Goal: Complete application form

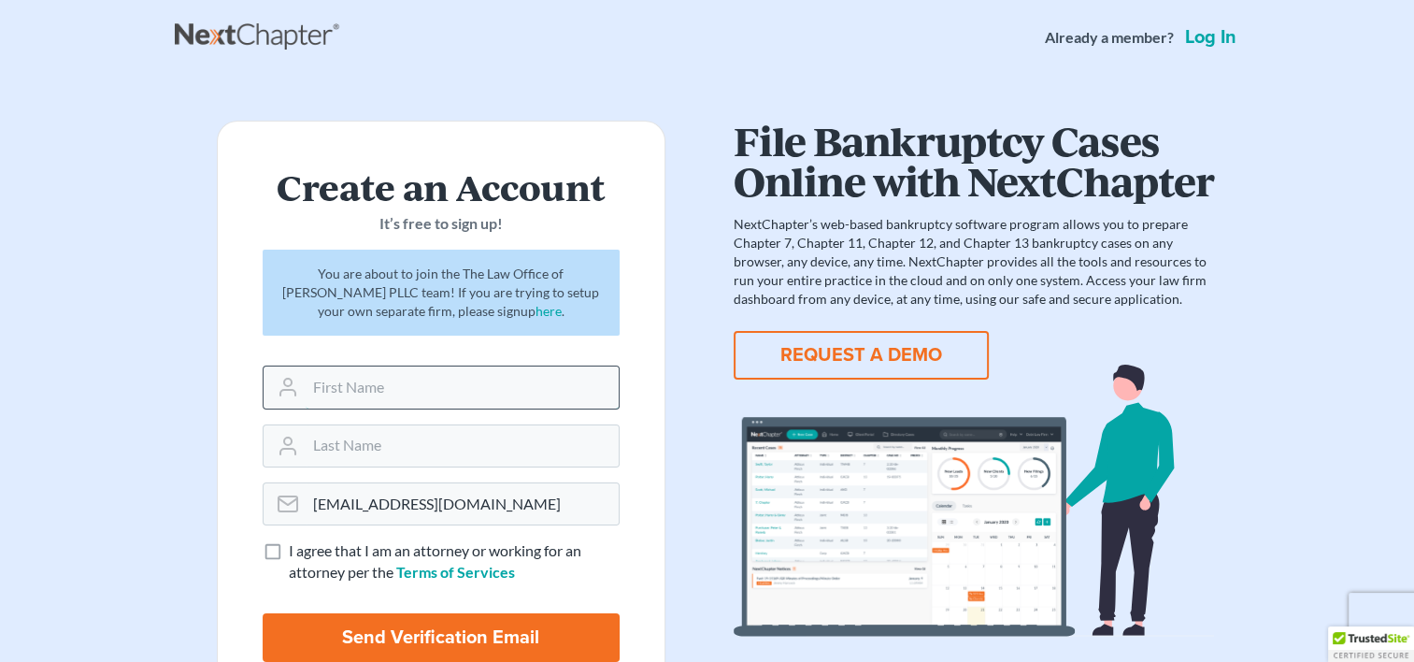
click at [445, 381] on input "text" at bounding box center [462, 386] width 313 height 41
type input "Joe"
type input "Esther"
click at [289, 550] on label "I agree that I am an attorney or working for an attorney per the Terms of Servi…" at bounding box center [454, 561] width 331 height 43
click at [296, 550] on input "I agree that I am an attorney or working for an attorney per the Terms of Servi…" at bounding box center [302, 546] width 12 height 12
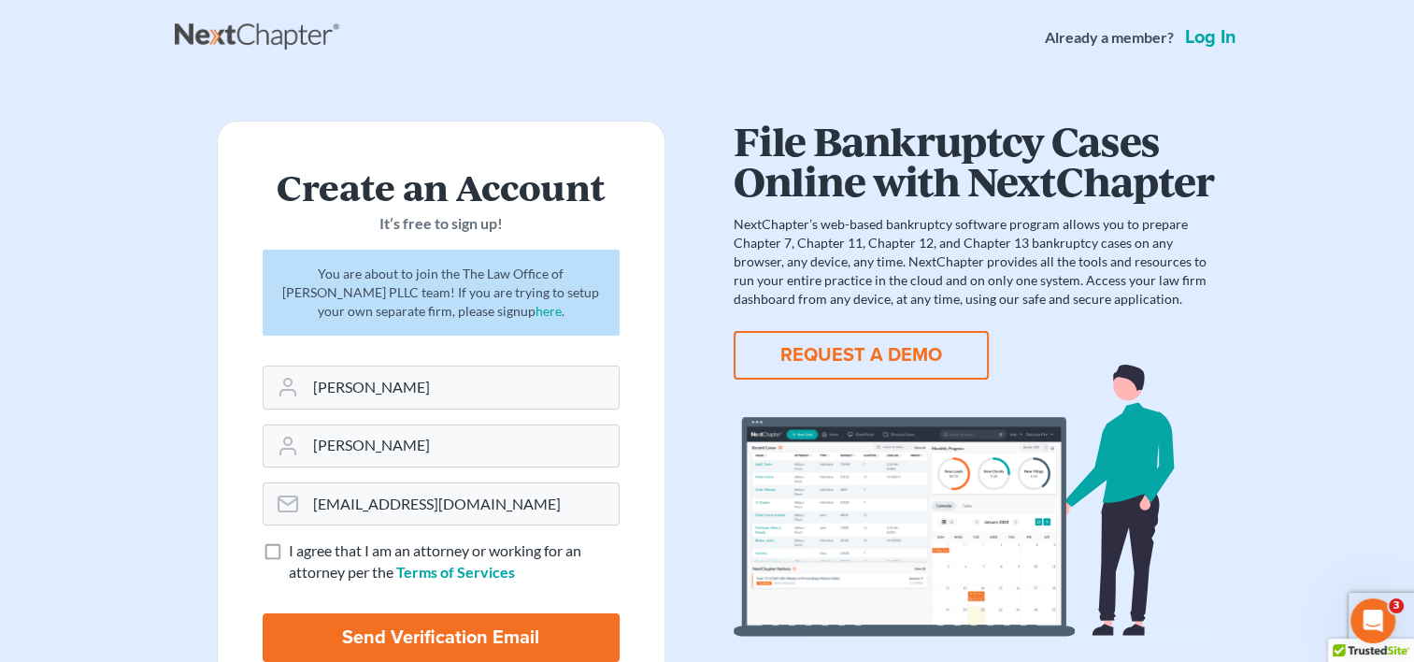
checkbox input "true"
click at [400, 641] on input "Send Verification Email" at bounding box center [441, 637] width 357 height 49
type input "Thinking..."
click at [449, 625] on input "Send Verification Email" at bounding box center [441, 637] width 357 height 49
type input "Thinking..."
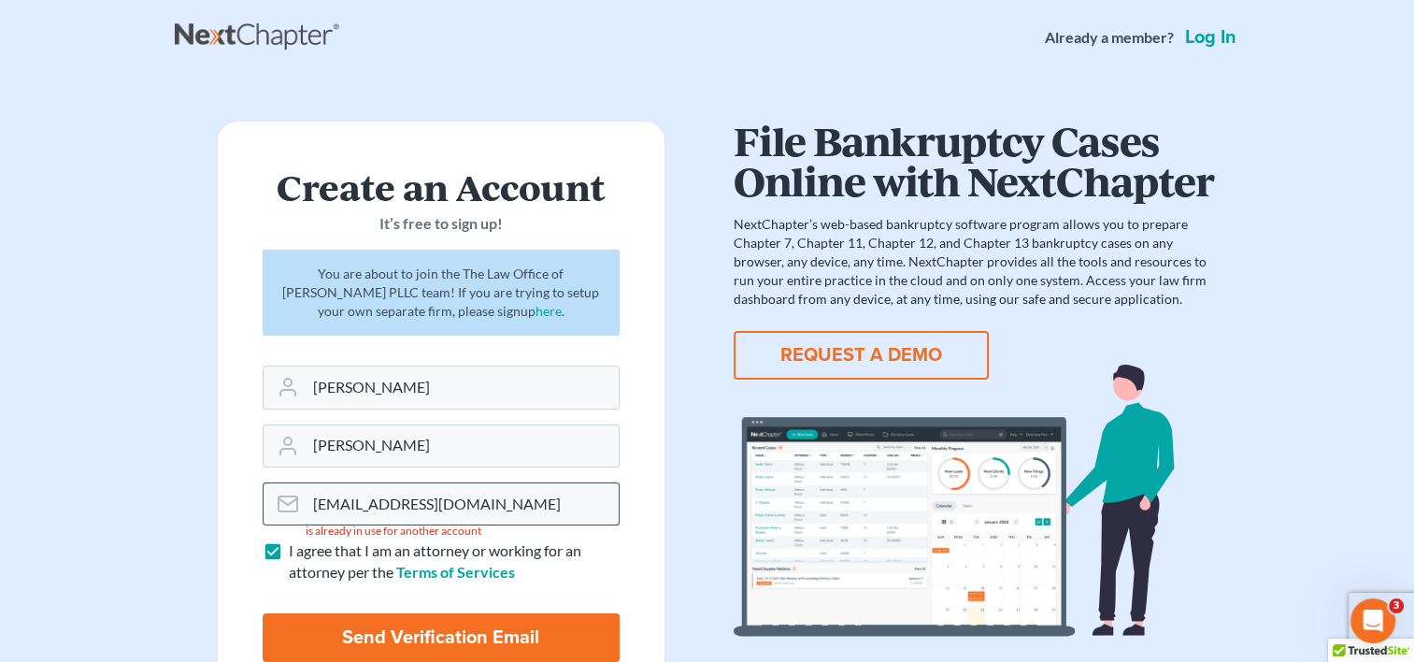
click at [533, 503] on input "info@brasfieldlawfirm.com" at bounding box center [462, 503] width 313 height 41
type input "i"
type input "t"
type input "angel@brasfieldlawfirm.com"
click at [467, 630] on input "Send Verification Email" at bounding box center [441, 637] width 357 height 49
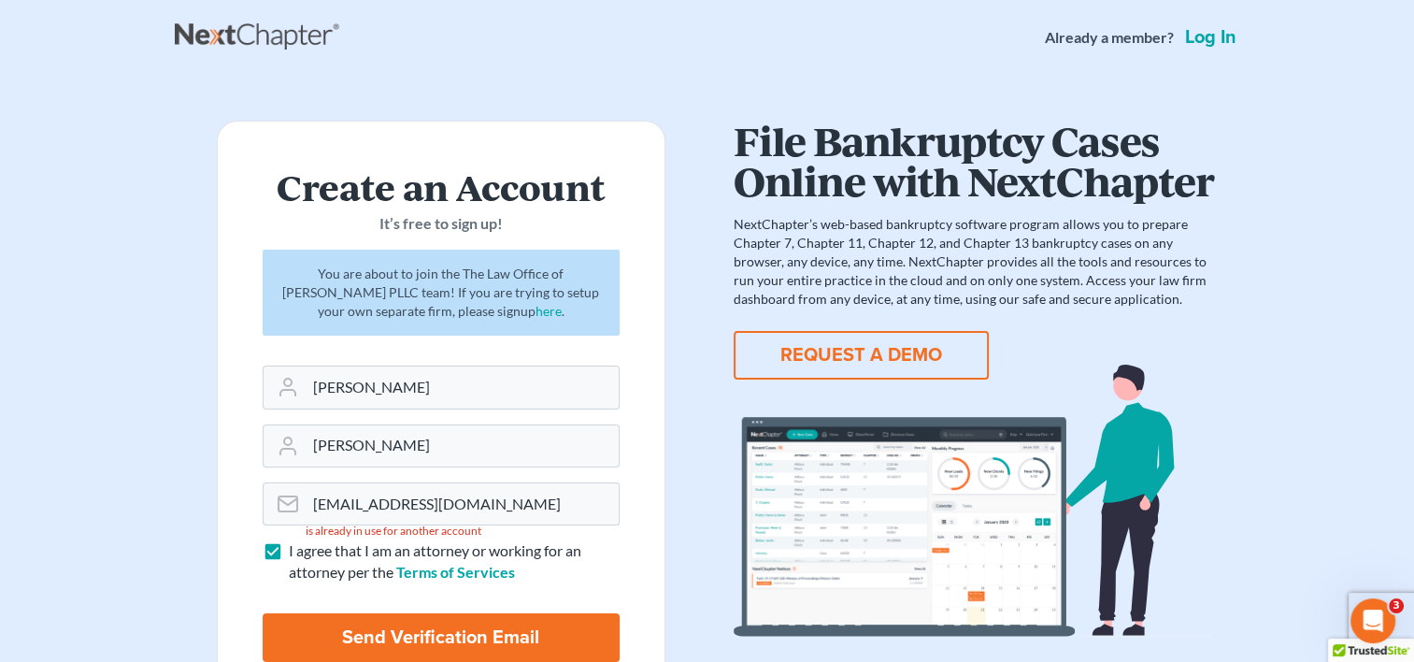
type input "Thinking..."
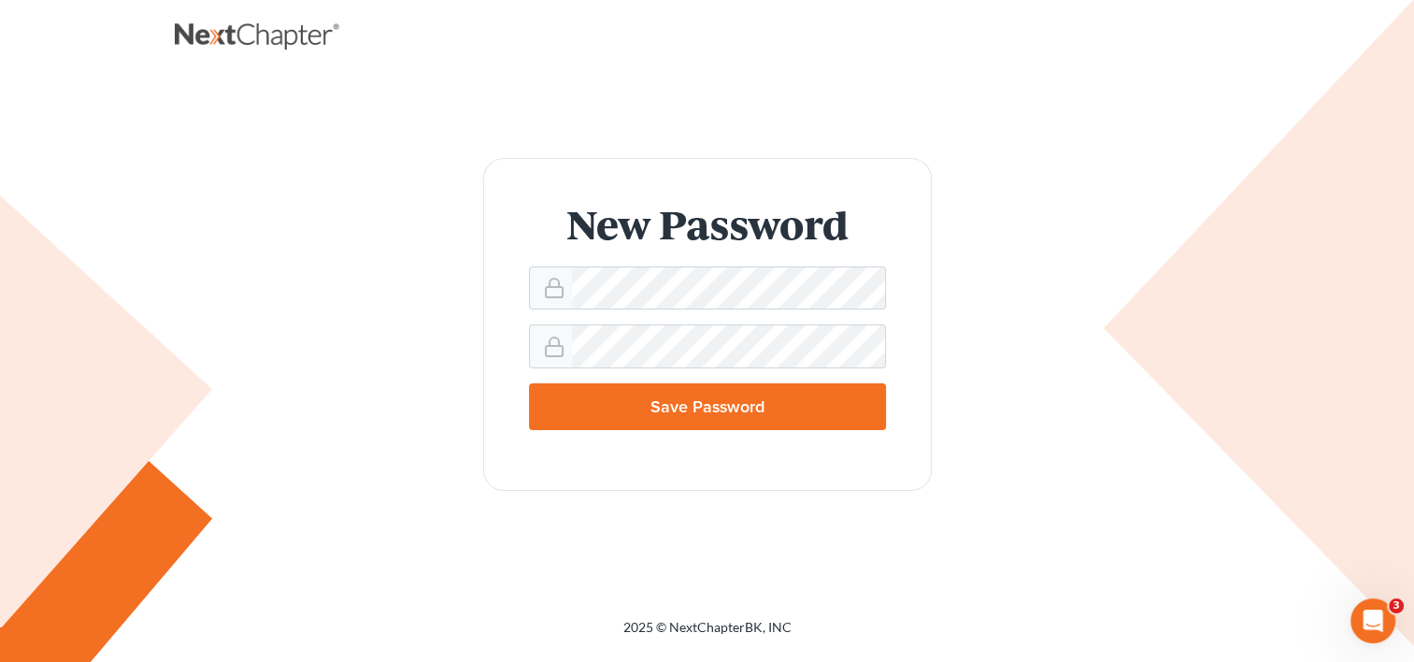
click at [711, 389] on input "Save Password" at bounding box center [707, 406] width 357 height 47
type input "Thinking..."
